Goal: Navigation & Orientation: Find specific page/section

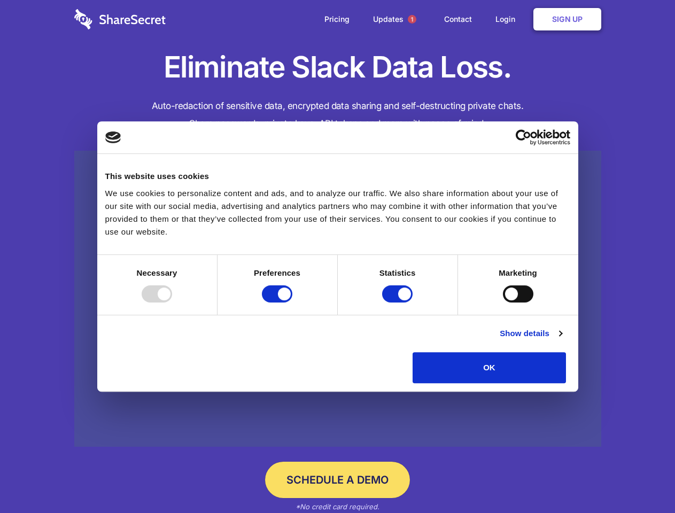
click at [172, 303] on div at bounding box center [157, 294] width 30 height 17
click at [292, 303] on input "Preferences" at bounding box center [277, 294] width 30 height 17
checkbox input "false"
click at [399, 303] on input "Statistics" at bounding box center [397, 294] width 30 height 17
checkbox input "false"
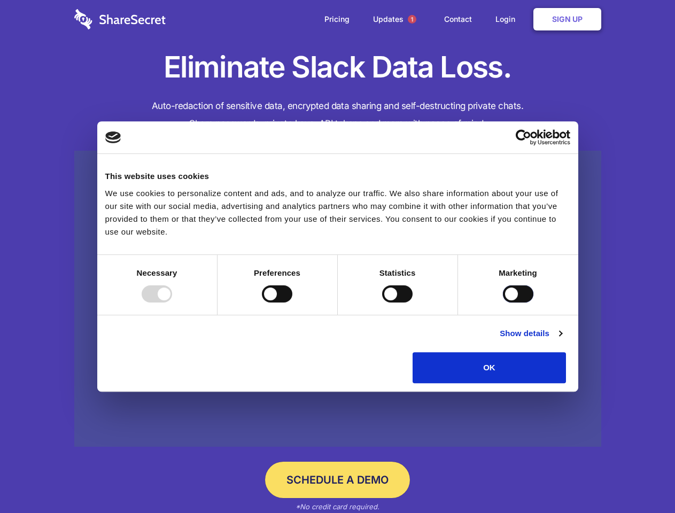
click at [503, 303] on input "Marketing" at bounding box center [518, 294] width 30 height 17
checkbox input "true"
click at [562, 340] on link "Show details" at bounding box center [531, 333] width 62 height 13
click at [0, 0] on div "Necessary 7" at bounding box center [0, 0] width 0 height 0
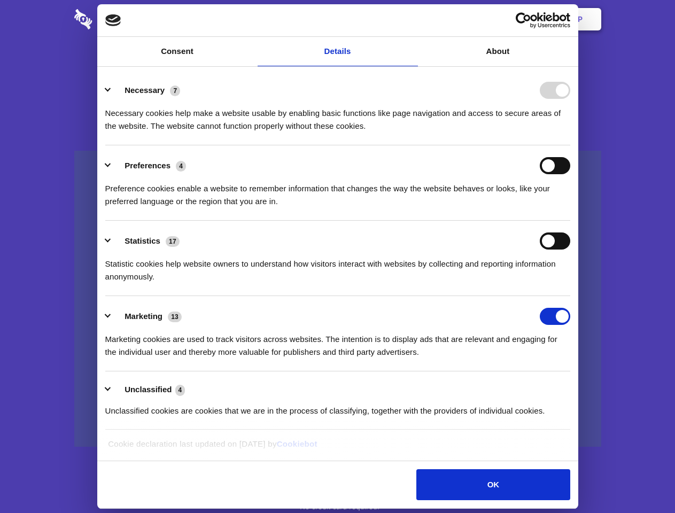
click at [412, 19] on span "1" at bounding box center [412, 19] width 9 height 9
